Goal: Use online tool/utility: Utilize a website feature to perform a specific function

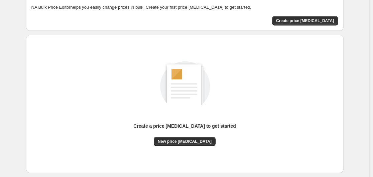
scroll to position [74, 0]
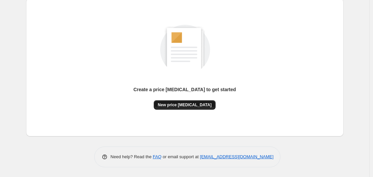
click at [182, 109] on button "New price change job" at bounding box center [185, 104] width 62 height 9
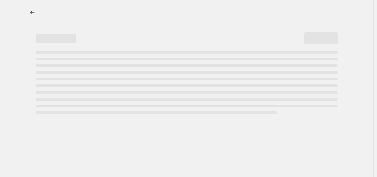
select select "percentage"
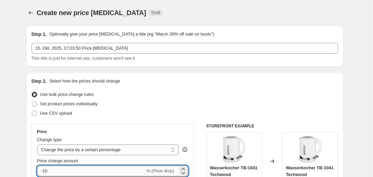
click at [79, 171] on input "-10" at bounding box center [91, 170] width 108 height 11
type input "-1"
type input "-2"
type input "-30"
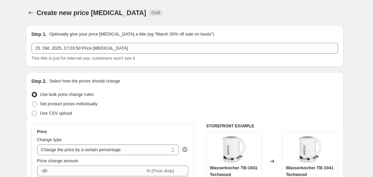
click at [249, 105] on div "Set product prices individually" at bounding box center [184, 103] width 307 height 9
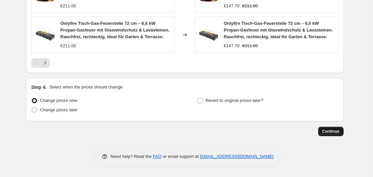
click at [339, 135] on button "Continue" at bounding box center [331, 130] width 25 height 9
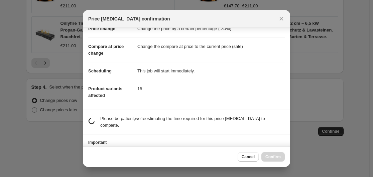
scroll to position [43, 0]
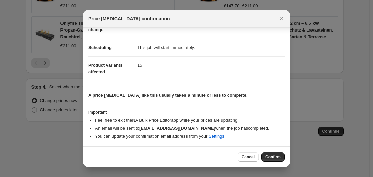
click at [273, 162] on div "Cancel Confirm" at bounding box center [186, 156] width 207 height 20
click at [273, 153] on button "Confirm" at bounding box center [273, 156] width 23 height 9
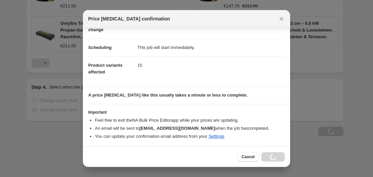
click at [283, 103] on section "A price change job like this usually takes a minute or less to complete." at bounding box center [186, 94] width 207 height 17
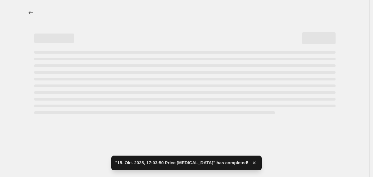
select select "percentage"
